Goal: Information Seeking & Learning: Learn about a topic

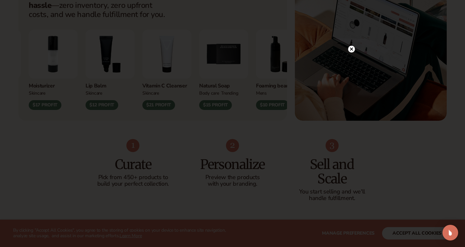
scroll to position [300, 0]
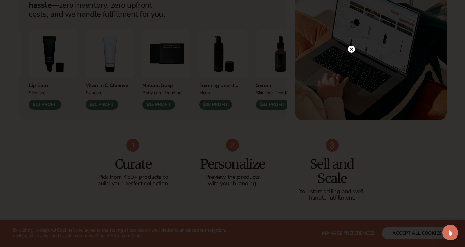
click at [351, 51] on circle at bounding box center [351, 49] width 7 height 7
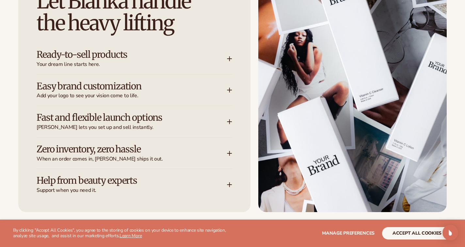
scroll to position [852, 0]
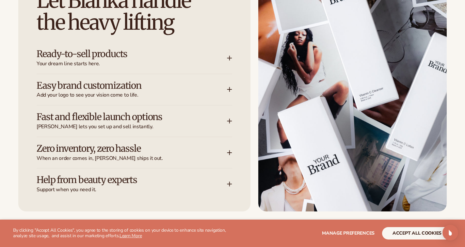
click at [228, 58] on icon at bounding box center [229, 58] width 4 height 0
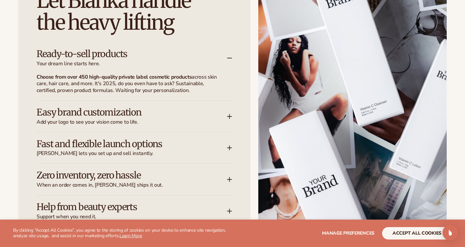
click at [227, 117] on icon at bounding box center [229, 117] width 4 height 0
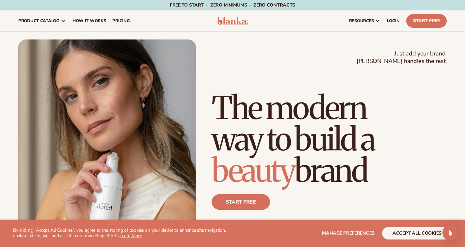
scroll to position [0, 0]
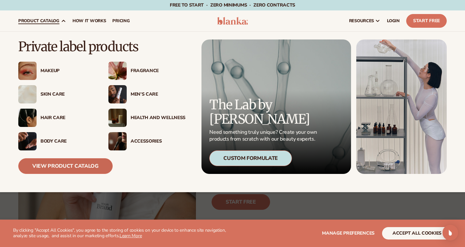
click at [57, 170] on link "View Product Catalog" at bounding box center [65, 166] width 94 height 16
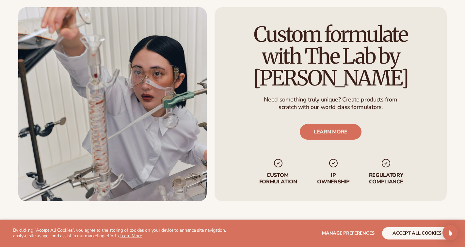
scroll to position [786, 0]
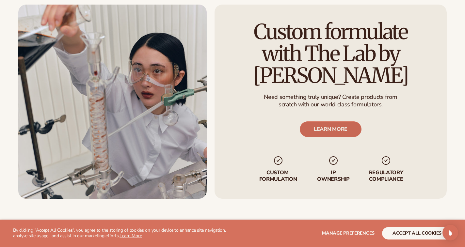
click at [330, 131] on link "LEARN MORE" at bounding box center [331, 130] width 62 height 16
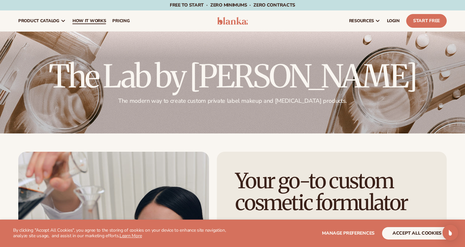
click at [98, 21] on span "How It Works" at bounding box center [89, 20] width 34 height 5
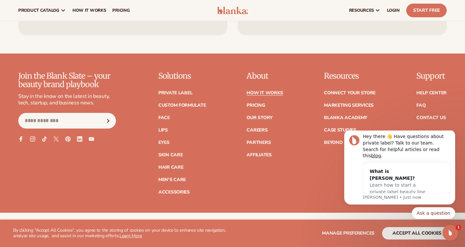
scroll to position [1417, 0]
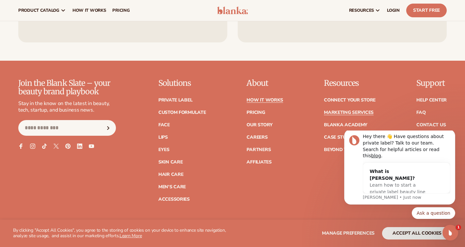
click at [347, 110] on link "Marketing services" at bounding box center [349, 112] width 50 height 5
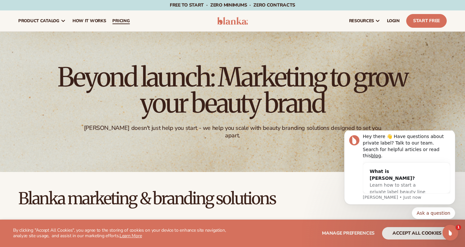
click at [125, 21] on span "pricing" at bounding box center [120, 20] width 17 height 5
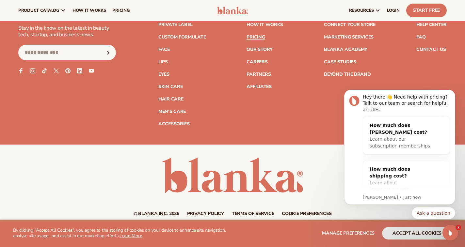
scroll to position [1379, 0]
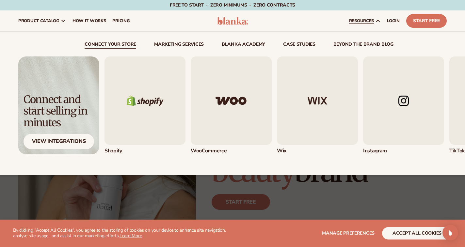
click at [369, 19] on span "resources" at bounding box center [361, 20] width 25 height 5
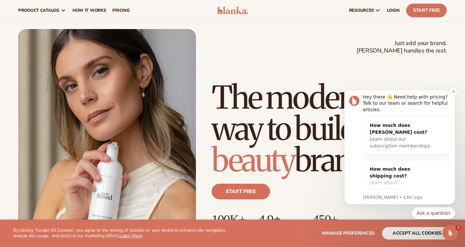
scroll to position [19, 0]
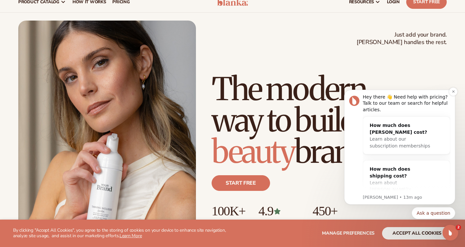
click at [408, 198] on p "Lee • 13m ago" at bounding box center [406, 198] width 87 height 6
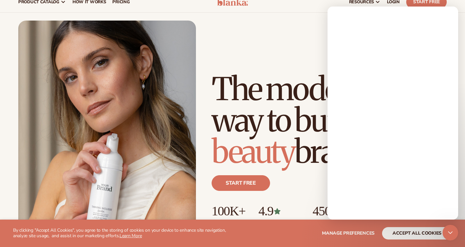
scroll to position [0, 0]
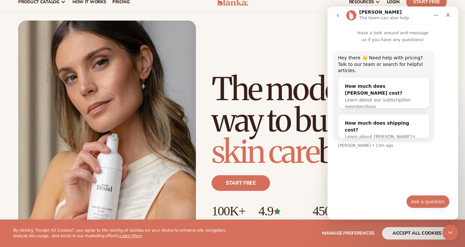
click at [423, 202] on button "Ask a question" at bounding box center [427, 201] width 43 height 13
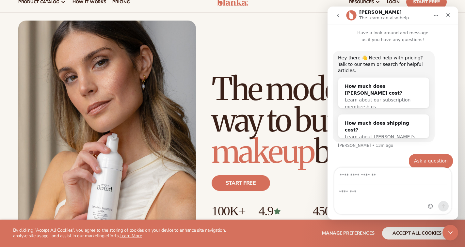
scroll to position [1, 0]
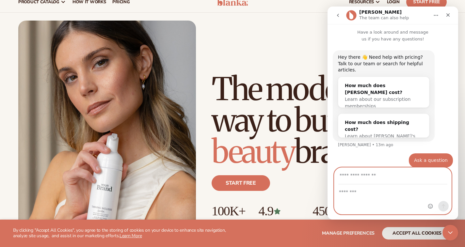
click at [366, 193] on textarea "Message…" at bounding box center [392, 190] width 117 height 11
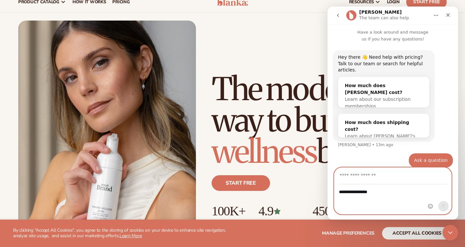
type textarea "**********"
click at [398, 182] on input "Your email" at bounding box center [392, 176] width 109 height 17
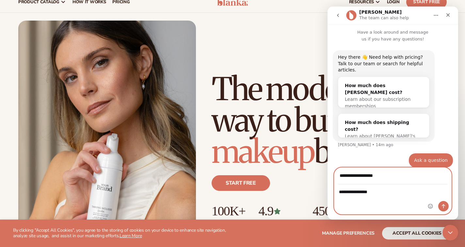
type input "**********"
click at [443, 206] on icon "Send a message…" at bounding box center [443, 206] width 5 height 5
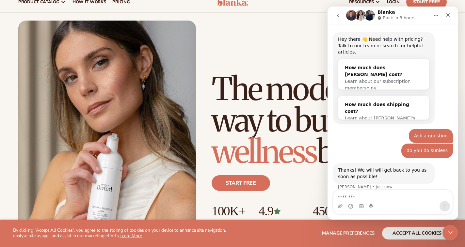
scroll to position [37, 0]
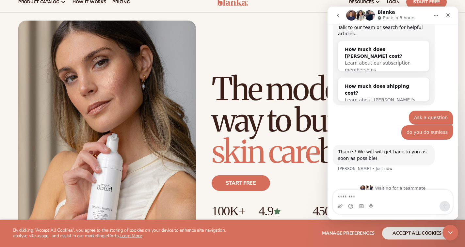
click at [294, 173] on div "Start free" at bounding box center [328, 185] width 235 height 37
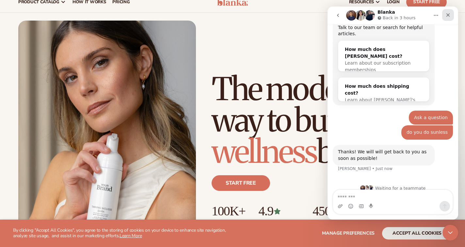
click at [446, 16] on icon "Close" at bounding box center [448, 15] width 4 height 4
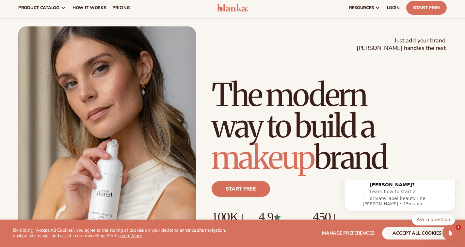
scroll to position [0, 0]
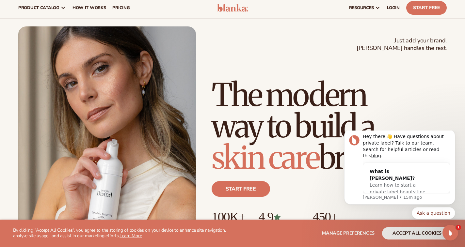
click at [44, 23] on div "Just add your brand. Blanka handles the rest. beauty,skin care,wellness,makeup …" at bounding box center [232, 139] width 465 height 240
click at [47, 19] on div "Just add your brand. Blanka handles the rest. beauty,skin care,wellness,makeup …" at bounding box center [232, 139] width 465 height 240
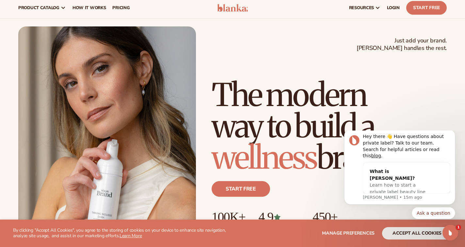
click at [58, 19] on div "Just add your brand. Blanka handles the rest. beauty,skin care,wellness,makeup …" at bounding box center [232, 139] width 465 height 240
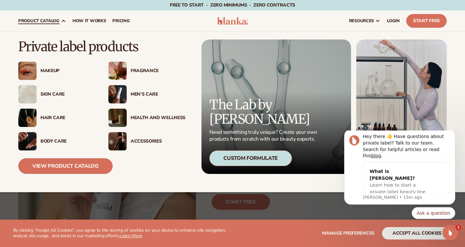
click at [141, 117] on div "Health And Wellness" at bounding box center [158, 118] width 55 height 6
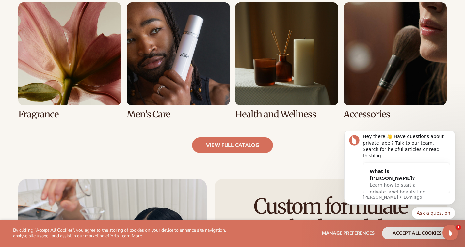
scroll to position [613, 0]
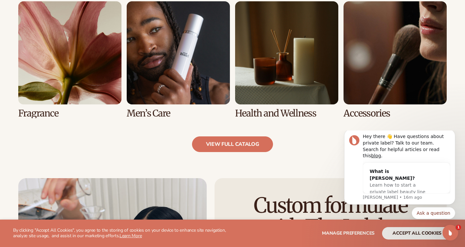
click at [297, 71] on link "7 / 8" at bounding box center [286, 59] width 103 height 117
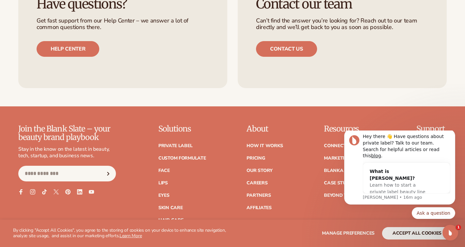
scroll to position [1057, 0]
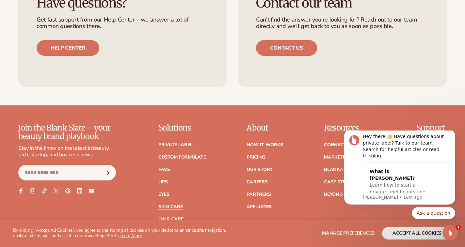
click at [171, 207] on link "Skin Care" at bounding box center [170, 207] width 24 height 5
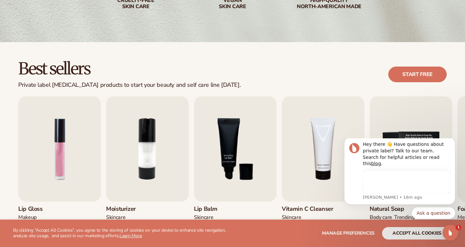
scroll to position [134, 0]
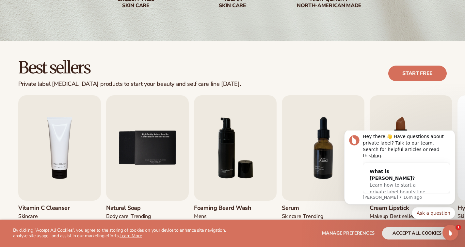
click at [323, 161] on img "7 / 9" at bounding box center [323, 147] width 83 height 105
click at [320, 152] on img "7 / 9" at bounding box center [323, 147] width 83 height 105
click at [298, 207] on h3 "Serum" at bounding box center [302, 208] width 41 height 7
click at [319, 205] on h3 "Serum" at bounding box center [302, 208] width 41 height 7
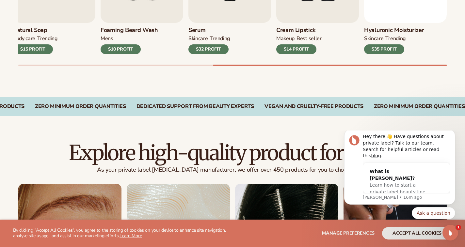
scroll to position [321, 0]
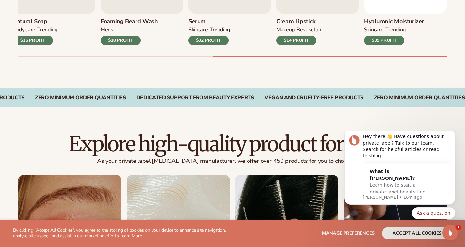
click at [201, 41] on div "$32 PROFIT" at bounding box center [208, 41] width 40 height 10
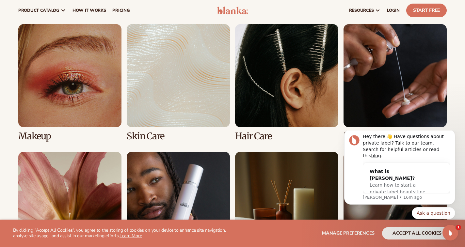
scroll to position [472, 0]
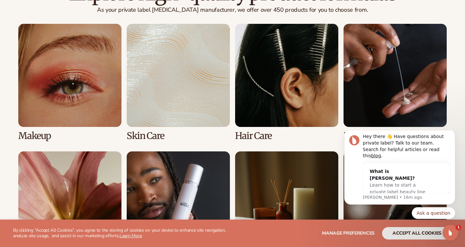
click at [189, 88] on link "2 / 8" at bounding box center [178, 82] width 103 height 117
click at [193, 105] on link "2 / 8" at bounding box center [178, 82] width 103 height 117
click at [137, 135] on link "2 / 8" at bounding box center [178, 82] width 103 height 117
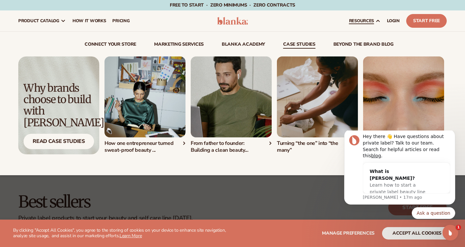
click at [307, 42] on link "case studies" at bounding box center [299, 45] width 32 height 7
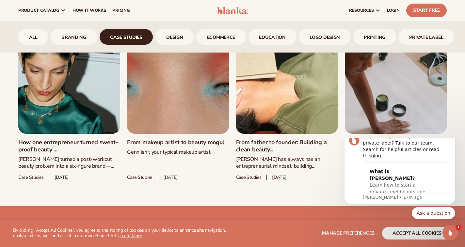
scroll to position [323, 0]
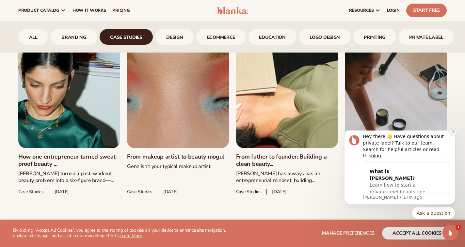
click at [452, 133] on icon "Dismiss notification" at bounding box center [453, 132] width 4 height 4
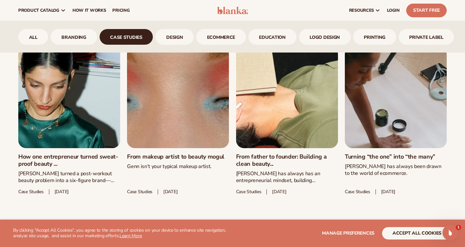
click at [413, 153] on link "Turning “the one” into “the many”" at bounding box center [396, 156] width 102 height 7
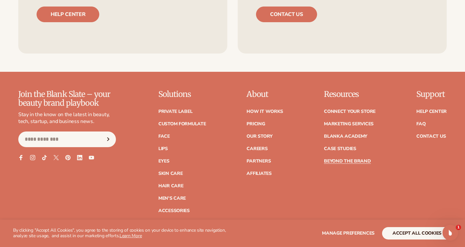
scroll to position [1573, 0]
click at [332, 122] on link "Marketing services" at bounding box center [349, 124] width 50 height 5
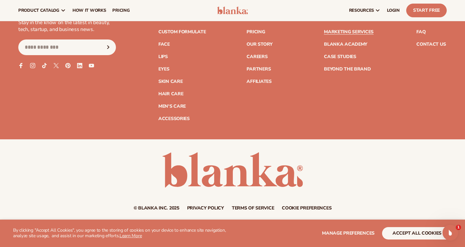
scroll to position [1497, 0]
click at [175, 117] on link "Accessories" at bounding box center [173, 119] width 31 height 5
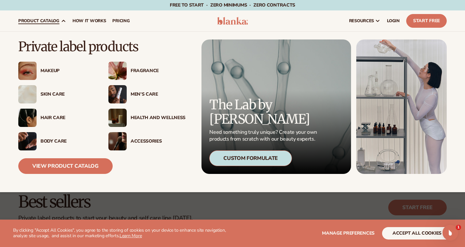
click at [262, 157] on div "Custom Formulate" at bounding box center [250, 158] width 83 height 16
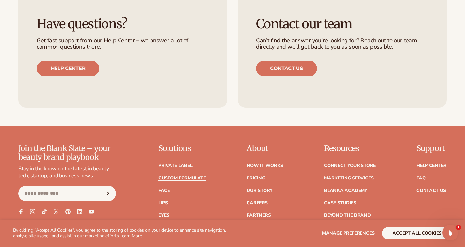
scroll to position [847, 0]
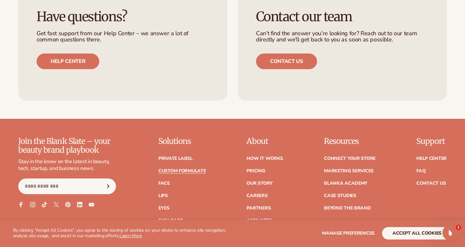
click at [45, 204] on icon at bounding box center [44, 205] width 5 height 6
